Goal: Task Accomplishment & Management: Use online tool/utility

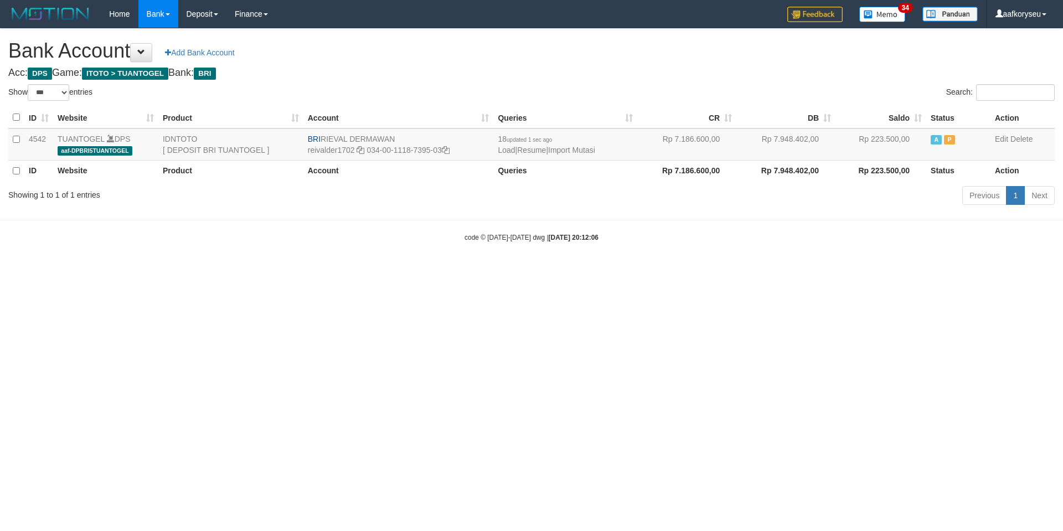
select select "***"
click at [595, 149] on link "Import Mutasi" at bounding box center [571, 150] width 47 height 9
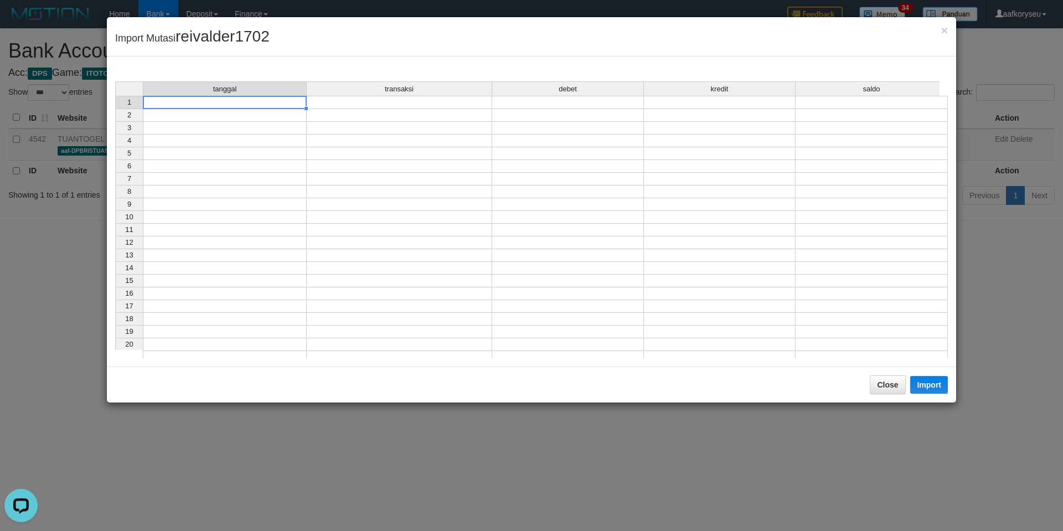
click at [244, 105] on td at bounding box center [225, 102] width 164 height 13
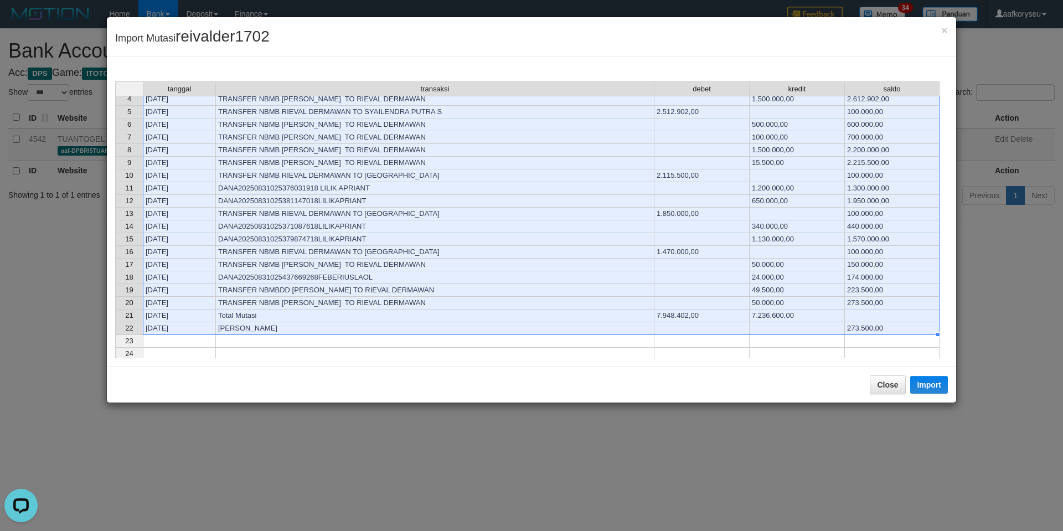
scroll to position [111, 0]
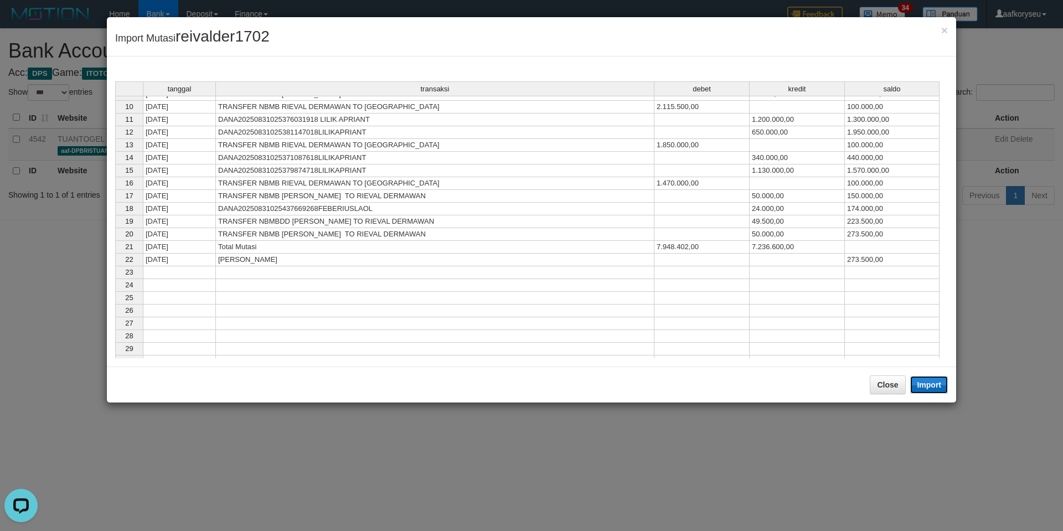
click at [935, 390] on button "Import" at bounding box center [929, 385] width 38 height 18
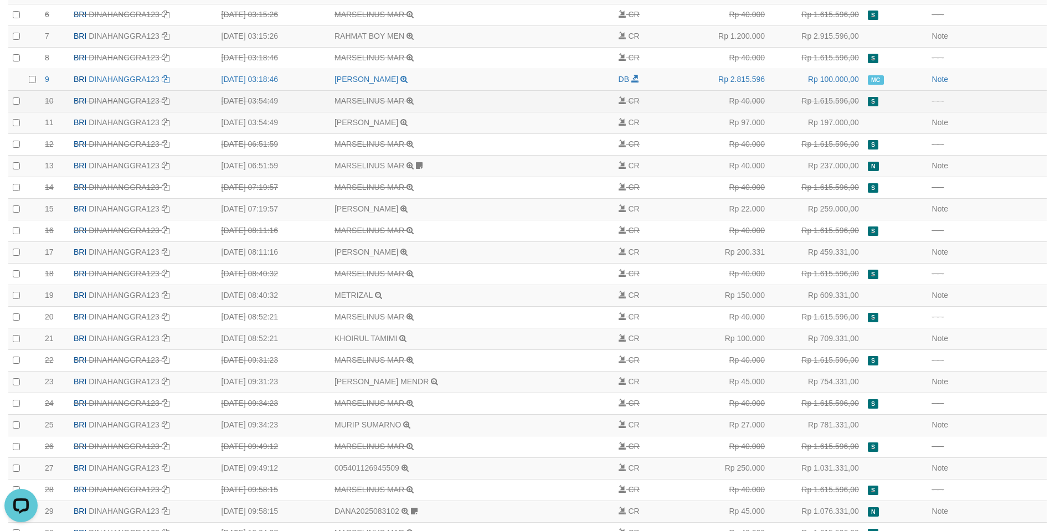
scroll to position [277, 0]
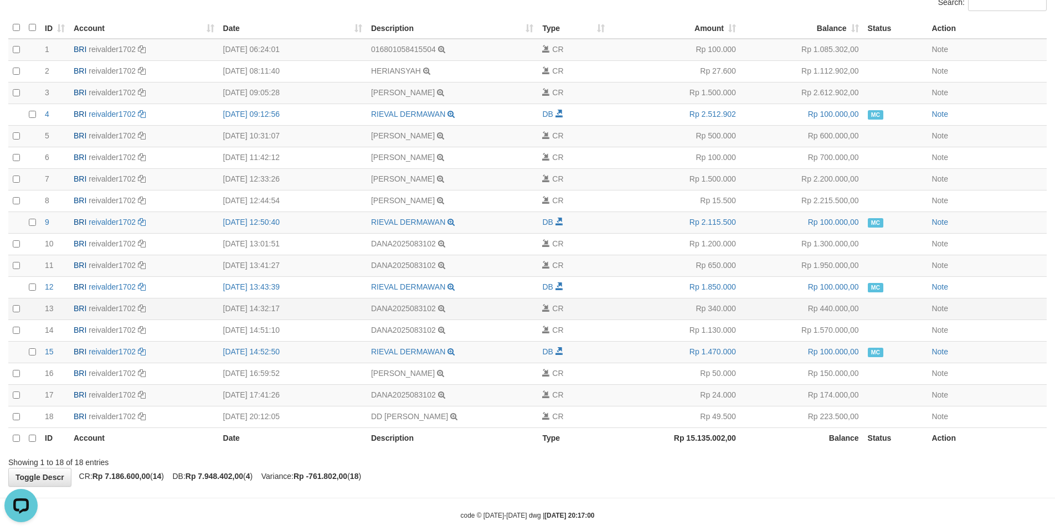
scroll to position [107, 0]
